Goal: Transaction & Acquisition: Purchase product/service

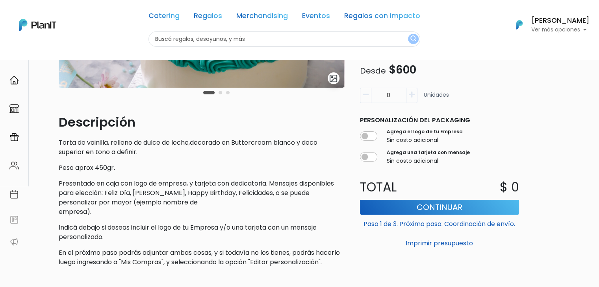
scroll to position [168, 0]
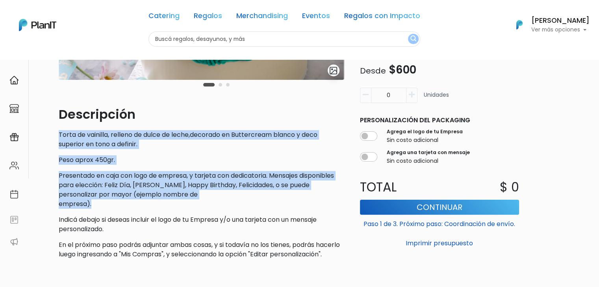
drag, startPoint x: 57, startPoint y: 133, endPoint x: 146, endPoint y: 203, distance: 113.0
click at [146, 203] on div "slide 2 of 3 Descripción Torta de vainilla, relleno de dulce de leche,decorado …" at bounding box center [201, 88] width 295 height 356
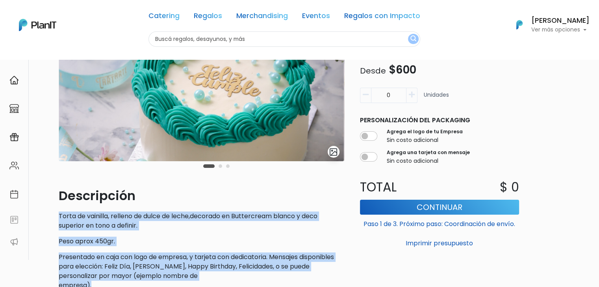
scroll to position [0, 0]
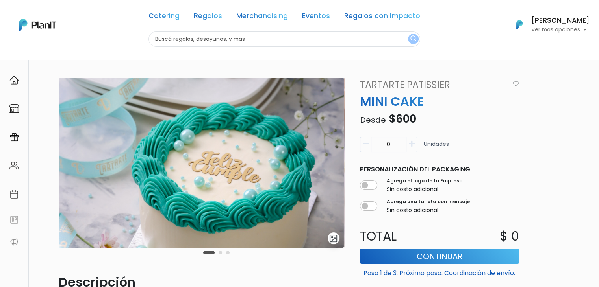
click at [175, 39] on input "text" at bounding box center [284, 38] width 272 height 15
click at [173, 20] on link "Catering" at bounding box center [163, 17] width 31 height 9
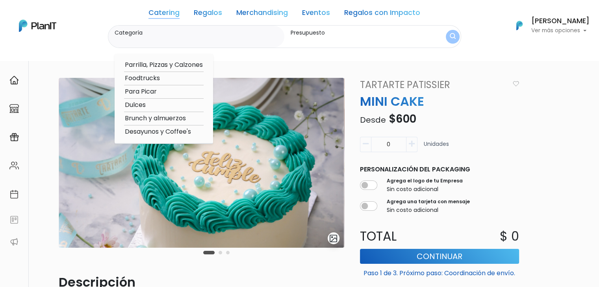
click at [161, 106] on option "Dulces" at bounding box center [164, 105] width 80 height 10
type input "Dulces"
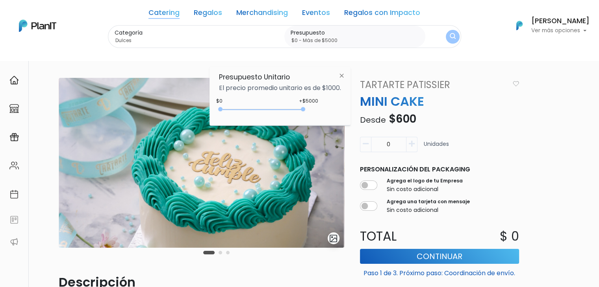
type input "$0 - Más de $5000"
drag, startPoint x: 235, startPoint y: 109, endPoint x: 316, endPoint y: 105, distance: 80.4
click at [316, 105] on div "+$5000 $0 0 : 5000 0 5000 0,5000" at bounding box center [280, 111] width 122 height 16
click at [448, 37] on img "submit" at bounding box center [452, 37] width 8 height 10
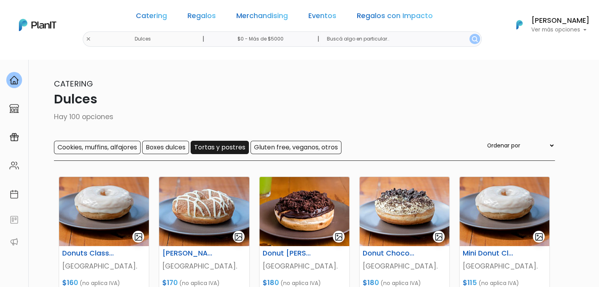
click at [230, 151] on input "Tortas y postres" at bounding box center [220, 147] width 58 height 13
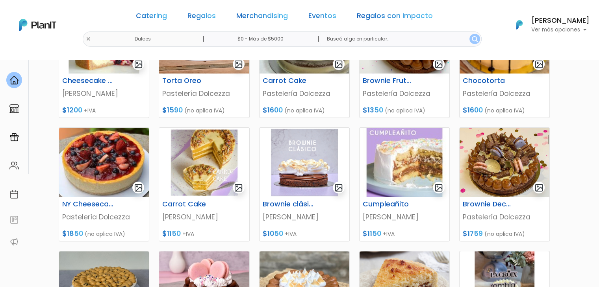
scroll to position [184, 0]
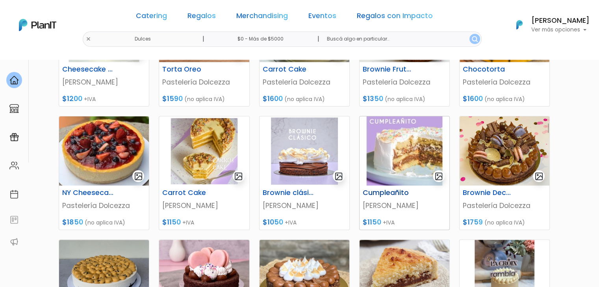
click at [393, 142] on img at bounding box center [404, 151] width 90 height 69
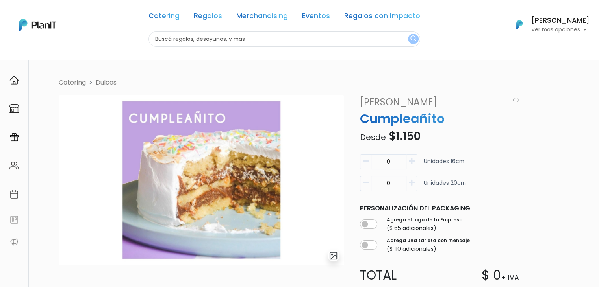
click at [398, 185] on input "0" at bounding box center [388, 183] width 35 height 15
click at [394, 180] on input "1" at bounding box center [388, 183] width 35 height 15
type input "1"
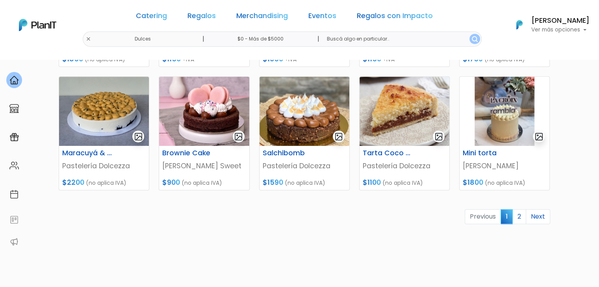
scroll to position [350, 0]
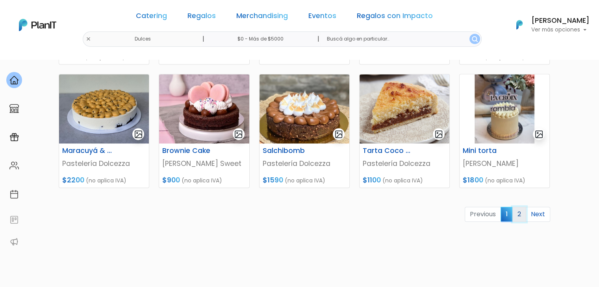
click at [519, 212] on link "2" at bounding box center [519, 214] width 14 height 15
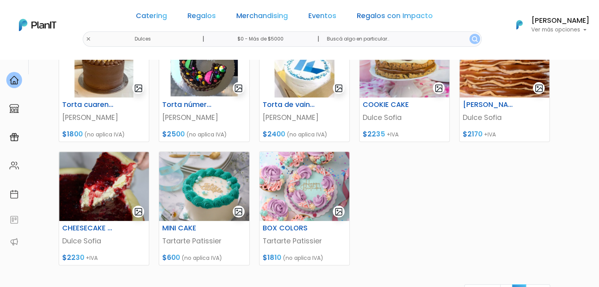
drag, startPoint x: 0, startPoint y: 0, endPoint x: 604, endPoint y: 167, distance: 627.1
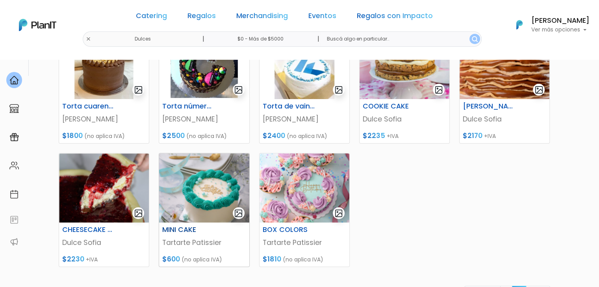
click at [197, 180] on img at bounding box center [204, 188] width 90 height 69
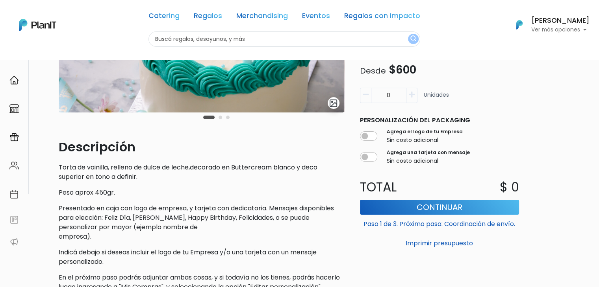
scroll to position [92, 0]
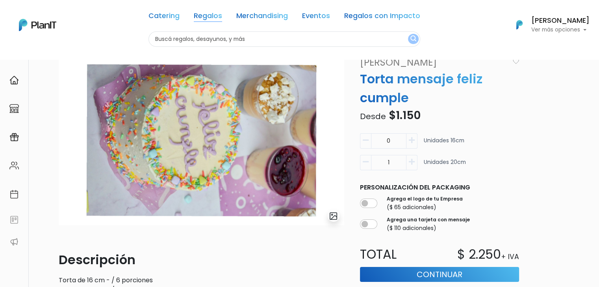
click at [210, 18] on link "Regalos" at bounding box center [208, 17] width 28 height 9
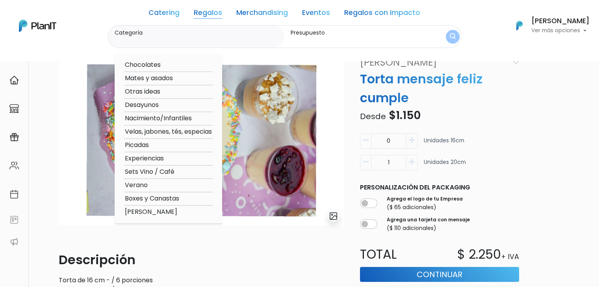
click at [167, 197] on option "Boxes y Canastas" at bounding box center [168, 199] width 89 height 10
type input "Boxes y Canastas"
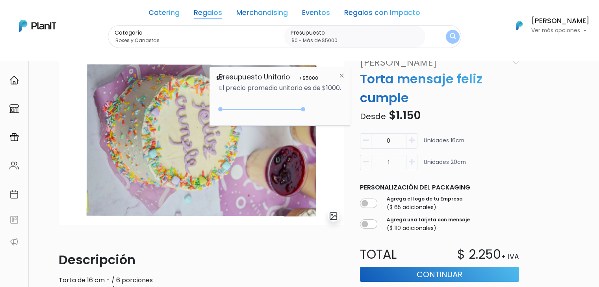
type input "$0 - Más de $5000"
drag, startPoint x: 236, startPoint y: 109, endPoint x: 345, endPoint y: 100, distance: 109.0
click at [345, 100] on div "Presupuesto Unitario El precio promedio unitario es de $1000. +$5000 $0 0 : 500…" at bounding box center [279, 96] width 141 height 59
click at [453, 36] on button "submit" at bounding box center [453, 37] width 14 height 14
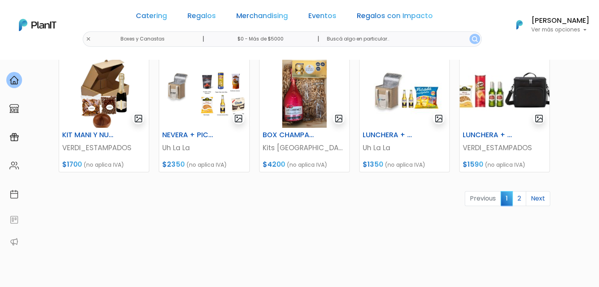
scroll to position [367, 0]
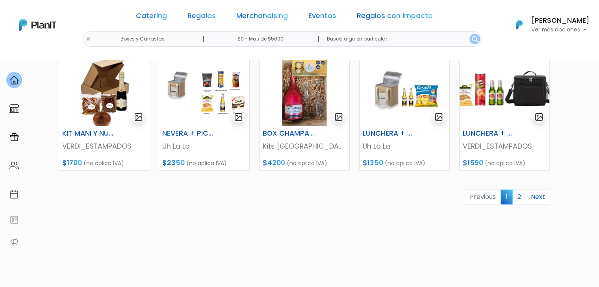
drag, startPoint x: 604, startPoint y: 52, endPoint x: 604, endPoint y: 198, distance: 146.1
click at [520, 196] on link "2" at bounding box center [519, 197] width 14 height 15
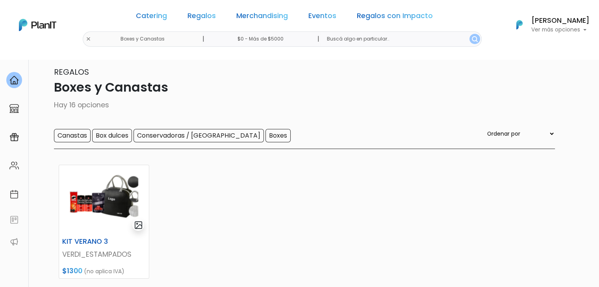
scroll to position [11, 0]
click at [81, 139] on input "Canastas" at bounding box center [72, 136] width 37 height 13
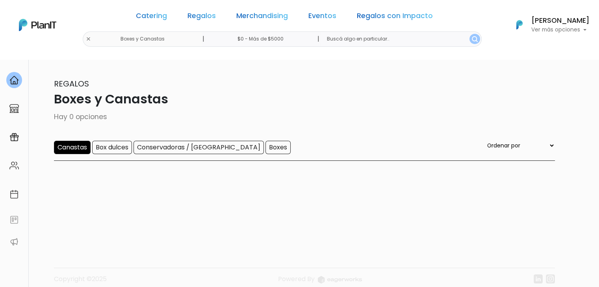
click at [81, 148] on input "Canastas" at bounding box center [72, 147] width 37 height 13
click at [105, 145] on input "Box dulces" at bounding box center [112, 147] width 40 height 13
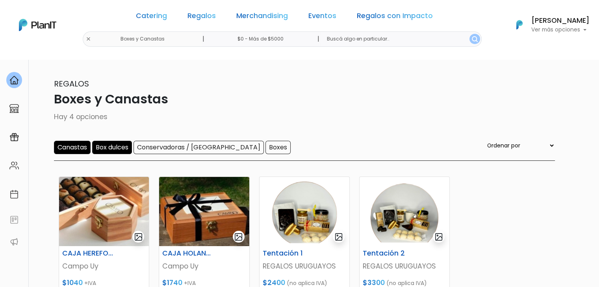
click at [81, 145] on input "Canastas" at bounding box center [72, 147] width 37 height 13
click at [108, 40] on div "Catering Regalos Merchandising Eventos Regalos con Impacto Boxes y Canastas | $…" at bounding box center [299, 25] width 599 height 44
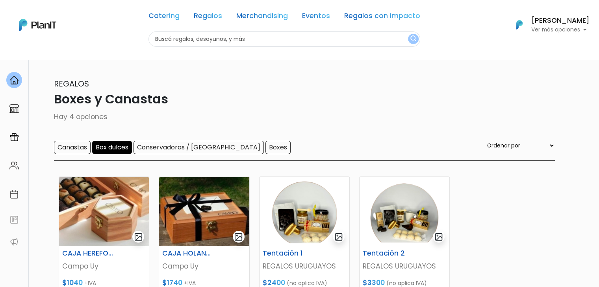
click at [173, 44] on input "text" at bounding box center [284, 38] width 272 height 15
type input "selli"
click at [408, 34] on button "submit" at bounding box center [413, 39] width 11 height 10
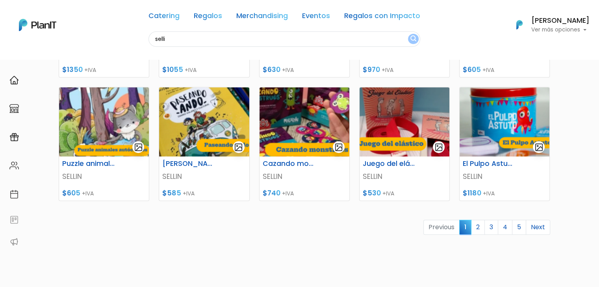
scroll to position [328, 0]
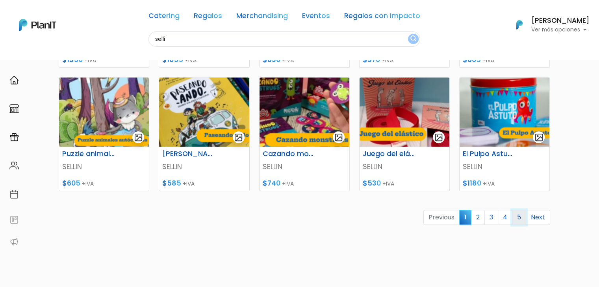
click at [515, 215] on link "5" at bounding box center [519, 217] width 14 height 15
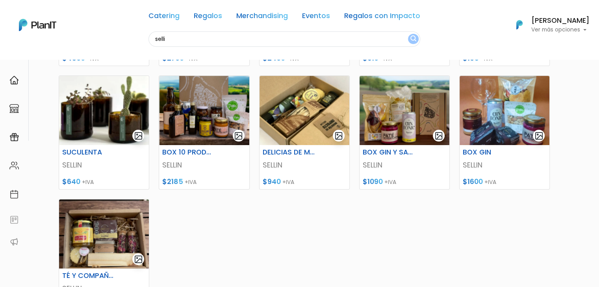
scroll to position [209, 0]
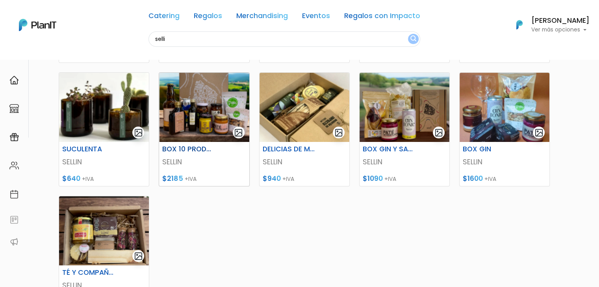
click at [199, 108] on img at bounding box center [204, 107] width 90 height 69
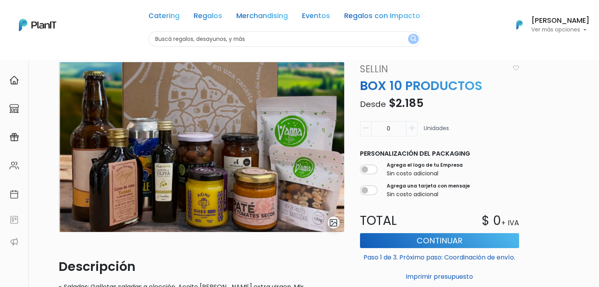
scroll to position [22, 0]
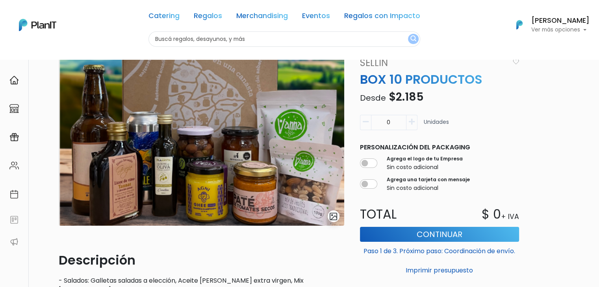
drag, startPoint x: 604, startPoint y: 68, endPoint x: 604, endPoint y: 79, distance: 10.6
click at [598, 79] on html "Catering Regalos Merchandising Eventos Regalos con Impacto Catering Regalos Mer…" at bounding box center [299, 121] width 599 height 287
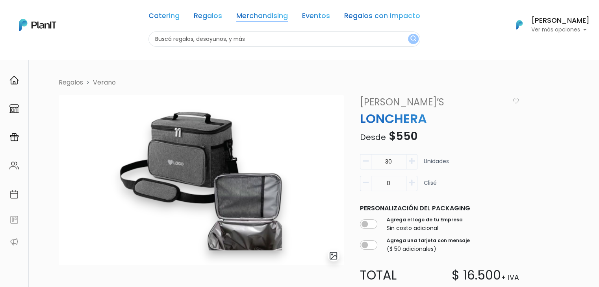
click at [269, 17] on link "Merchandising" at bounding box center [262, 17] width 52 height 9
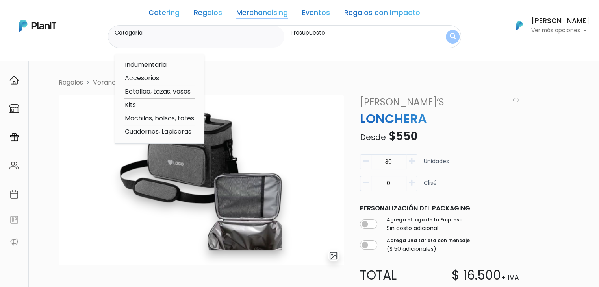
click at [157, 93] on option "Botellaa, tazas, vasos" at bounding box center [159, 92] width 71 height 10
type input "Botellaa, tazas, vasos"
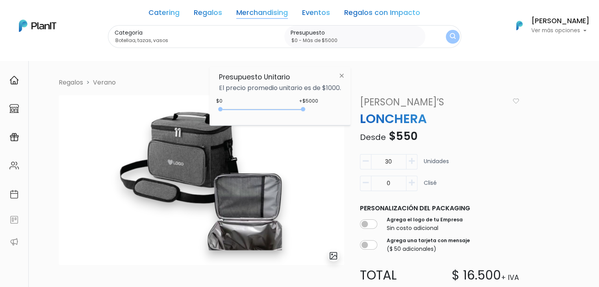
type input "$0 - Más de $5000"
drag, startPoint x: 236, startPoint y: 109, endPoint x: 322, endPoint y: 115, distance: 86.4
click at [322, 115] on div "+$5000 $0 0 : 5000 0 5000 0,5000" at bounding box center [280, 111] width 122 height 16
click at [449, 37] on img "submit" at bounding box center [452, 37] width 6 height 8
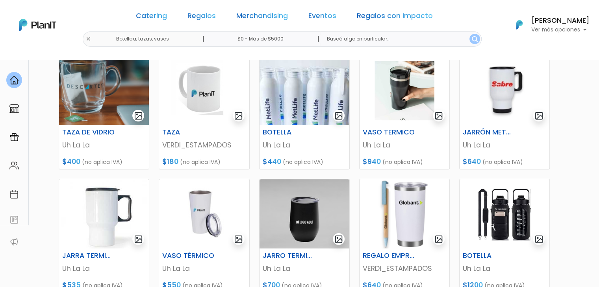
scroll to position [120, 0]
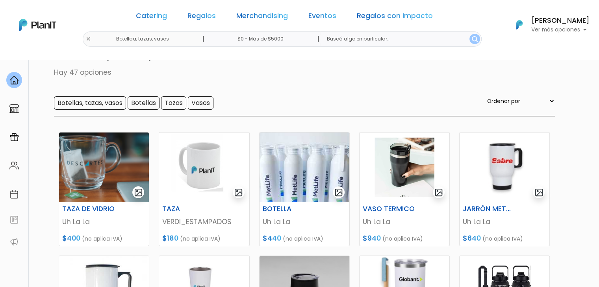
scroll to position [41, 0]
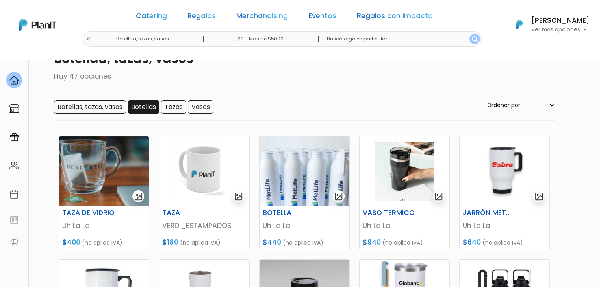
click at [143, 105] on input "Botellas" at bounding box center [144, 106] width 32 height 13
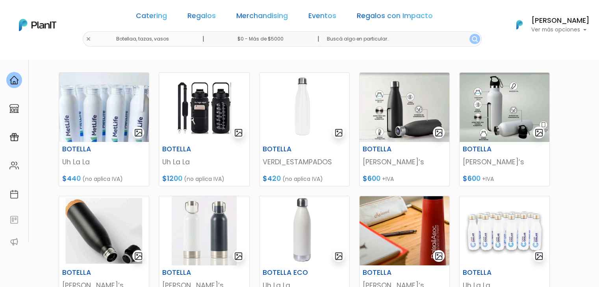
scroll to position [103, 0]
